Goal: Information Seeking & Learning: Check status

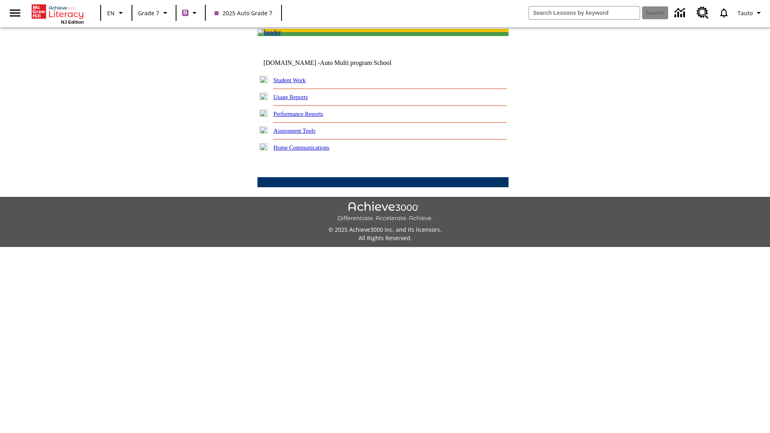
click at [307, 117] on link "Performance Reports" at bounding box center [299, 114] width 50 height 6
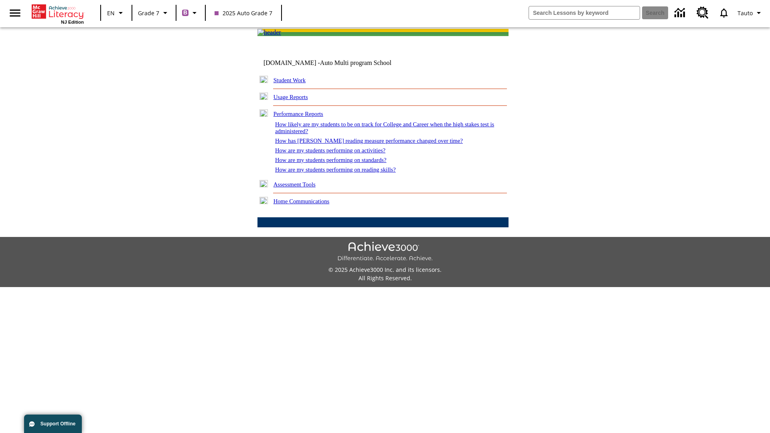
click at [338, 154] on link "How are my students performing on activities?" at bounding box center [330, 150] width 110 height 6
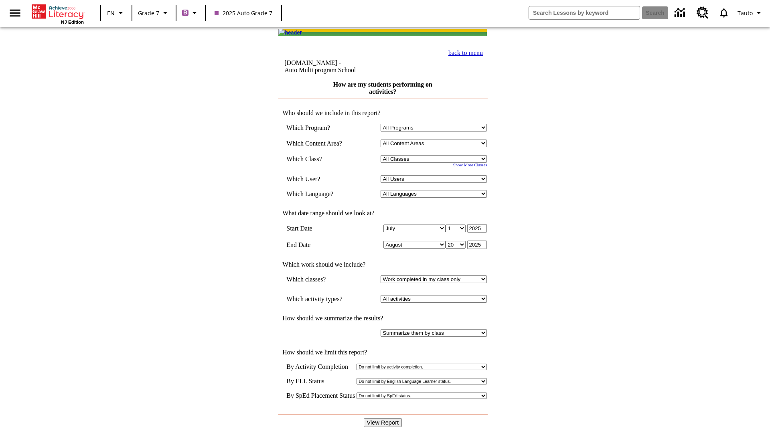
click at [384, 418] on input "View Report" at bounding box center [383, 422] width 39 height 9
select select "21437138"
select select "4"
click at [384, 418] on input "View Report" at bounding box center [383, 422] width 39 height 9
